Goal: Information Seeking & Learning: Learn about a topic

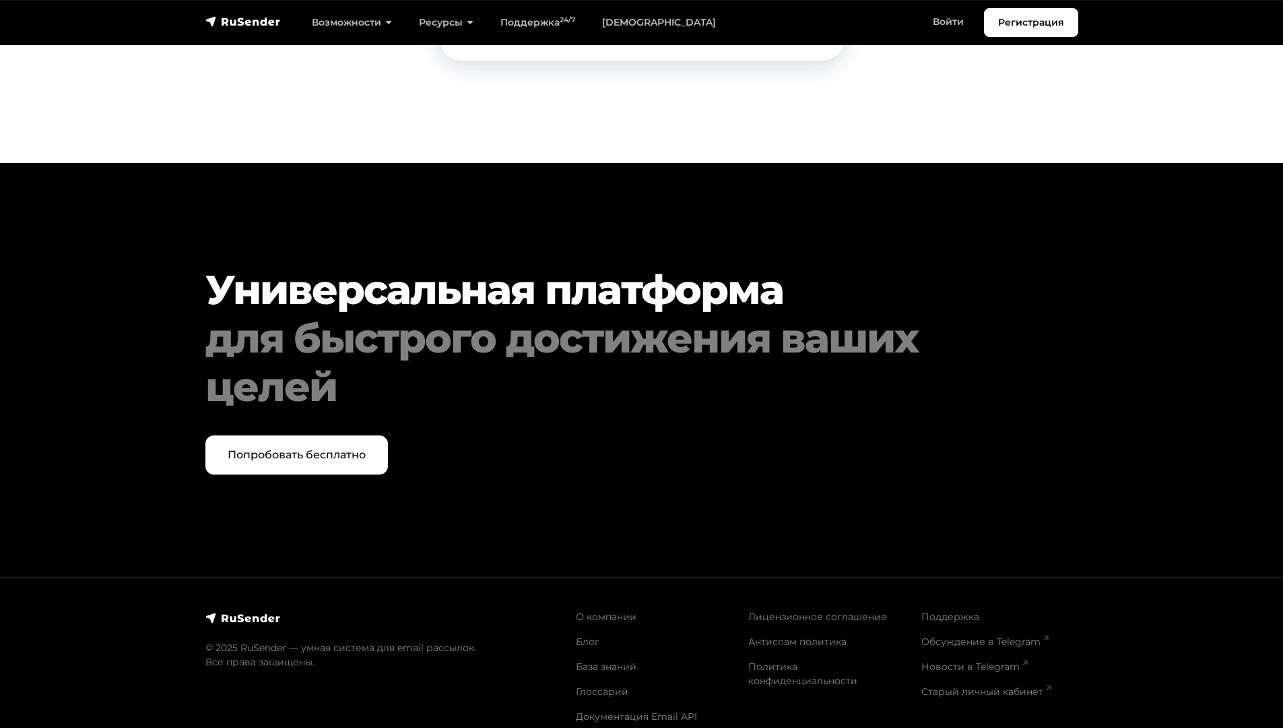
scroll to position [6841, 0]
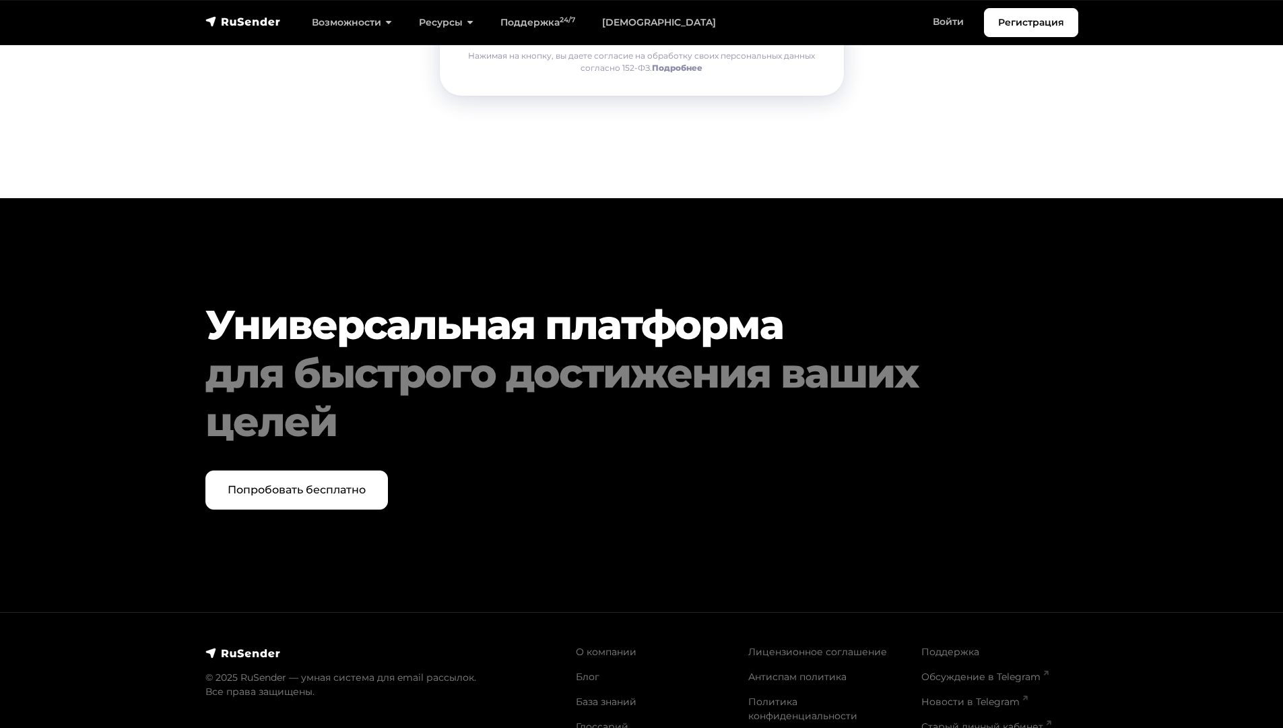
scroll to position [2705, 0]
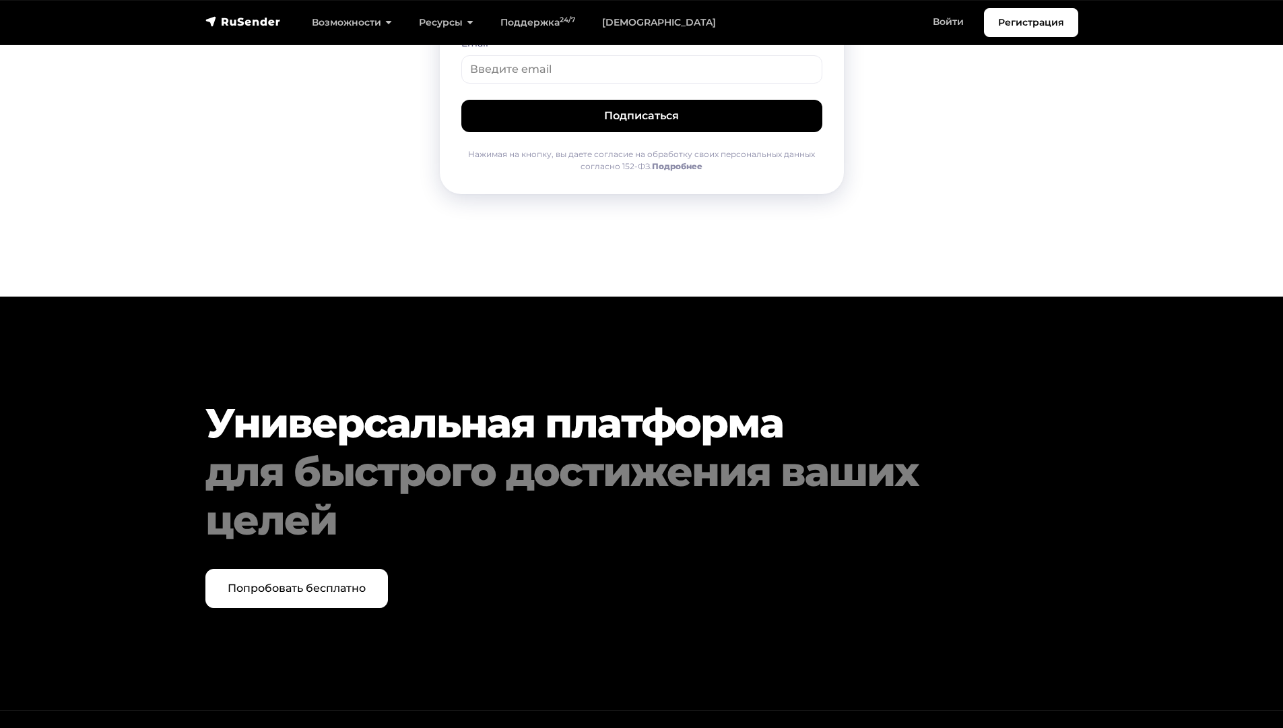
scroll to position [1118, 0]
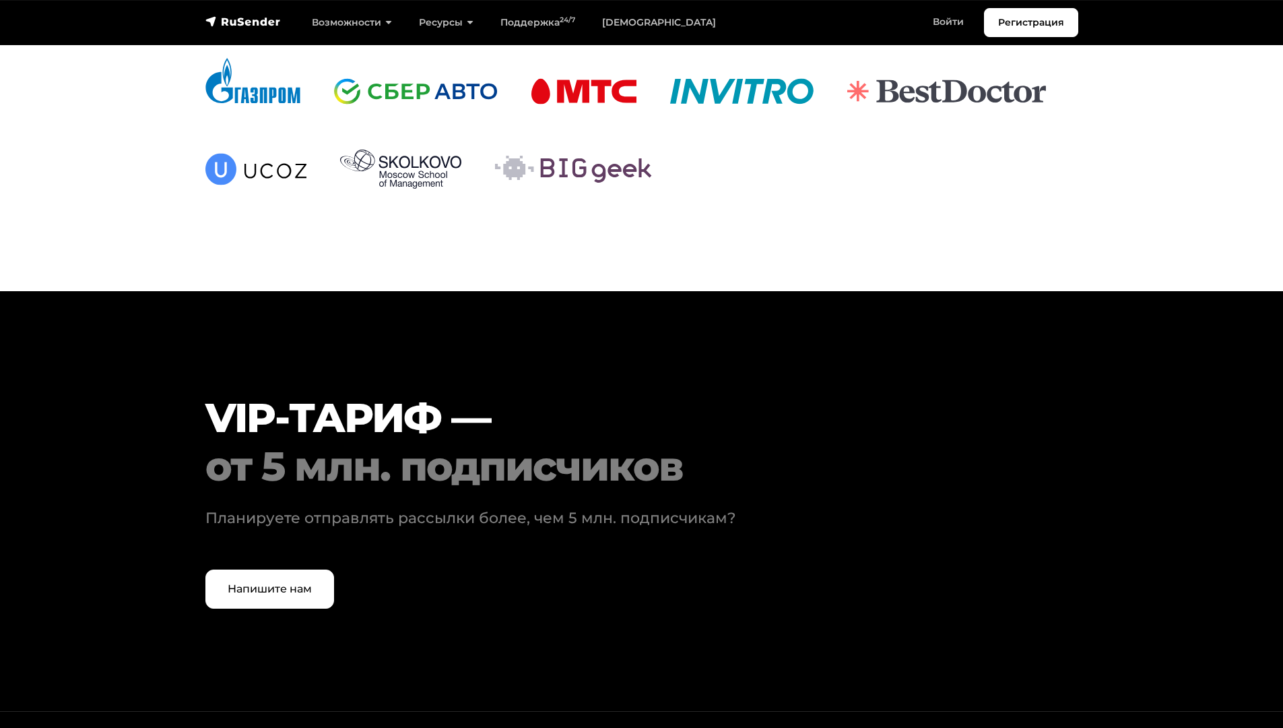
scroll to position [4026, 0]
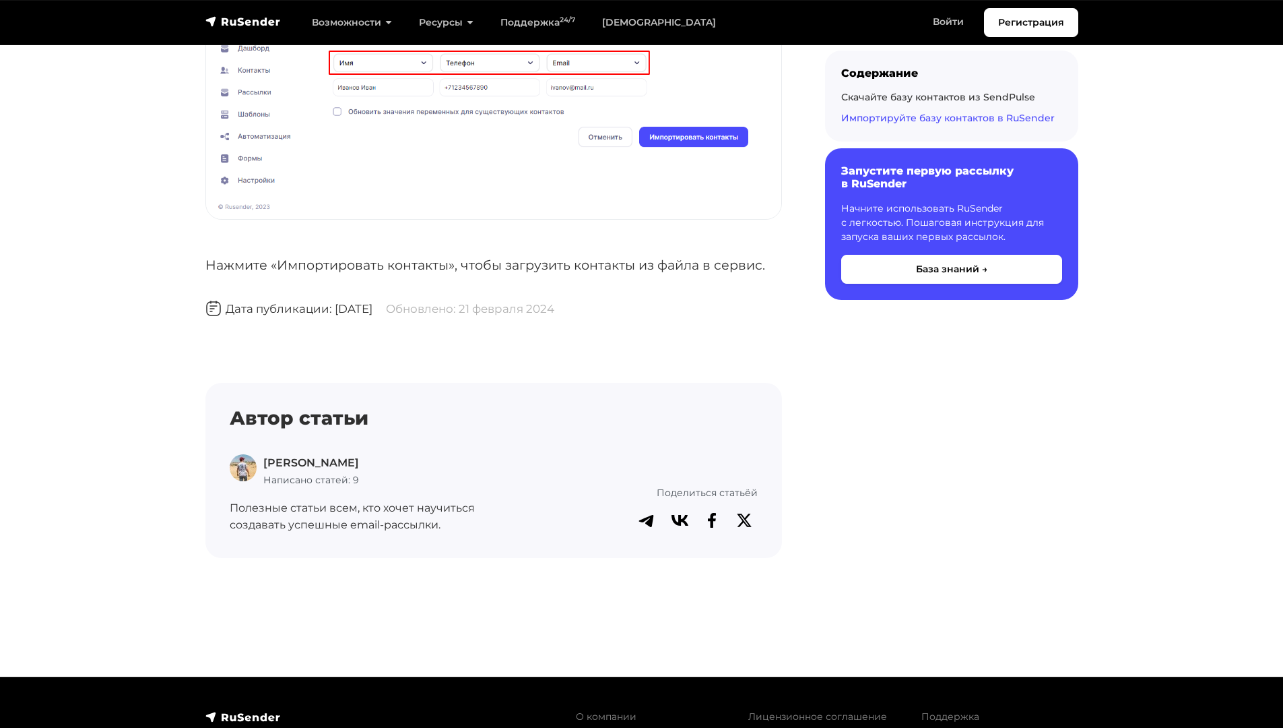
scroll to position [4299, 0]
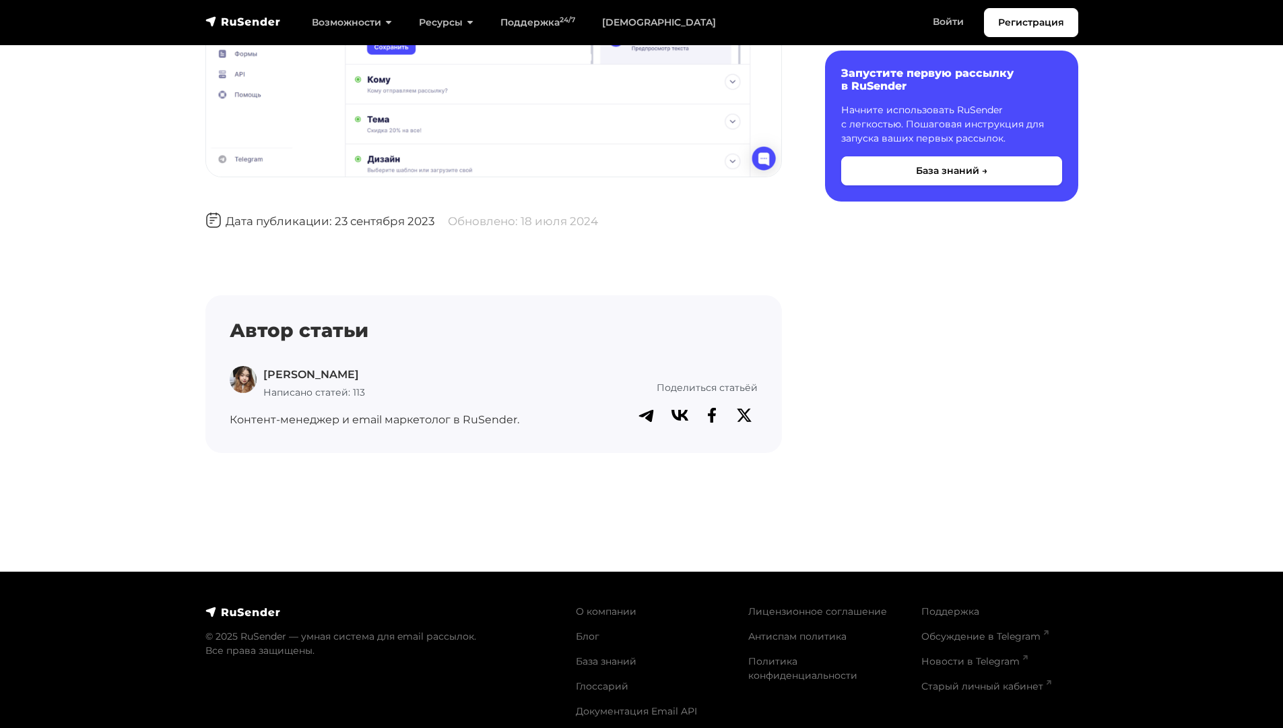
scroll to position [1921, 0]
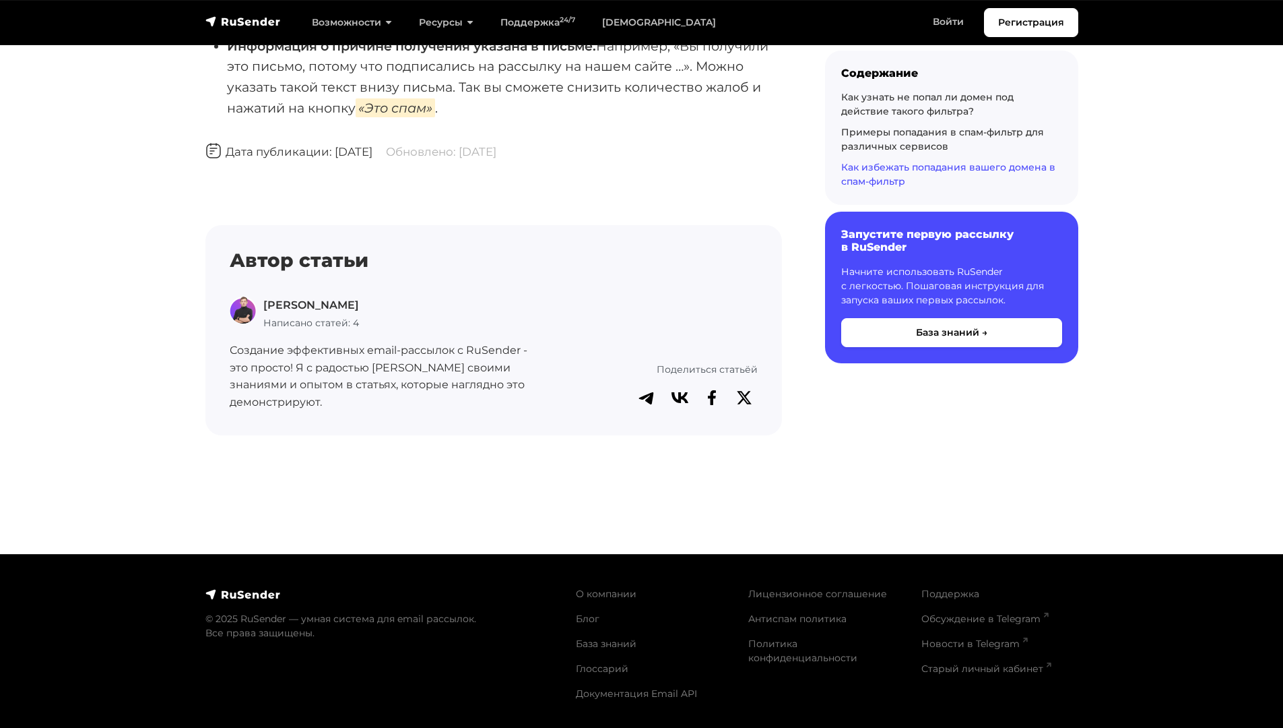
scroll to position [2749, 0]
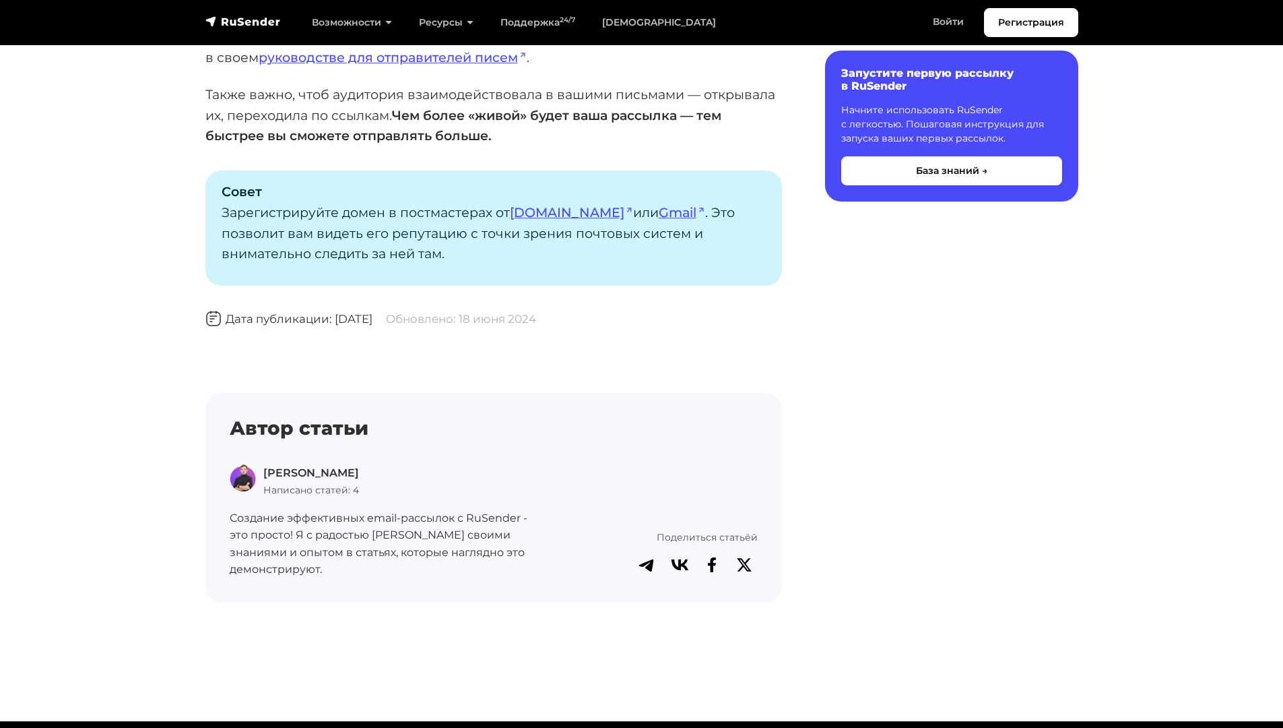
scroll to position [1316, 0]
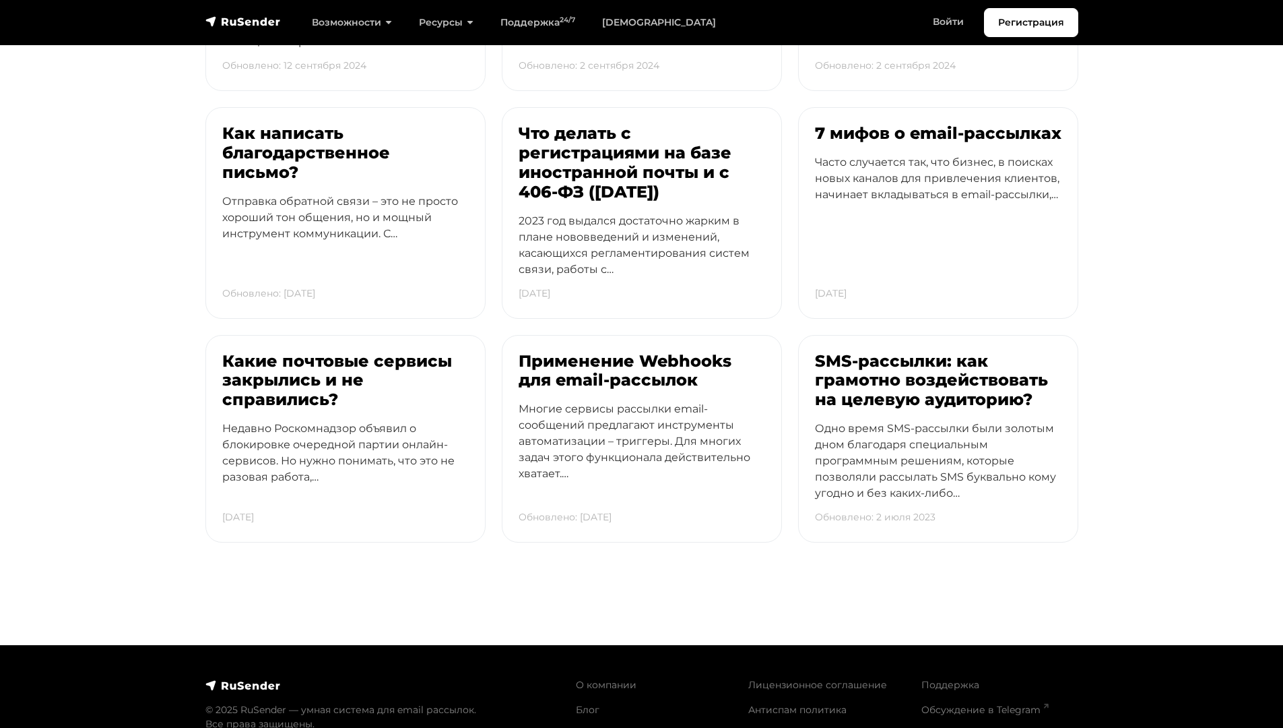
scroll to position [3589, 0]
